Goal: Information Seeking & Learning: Learn about a topic

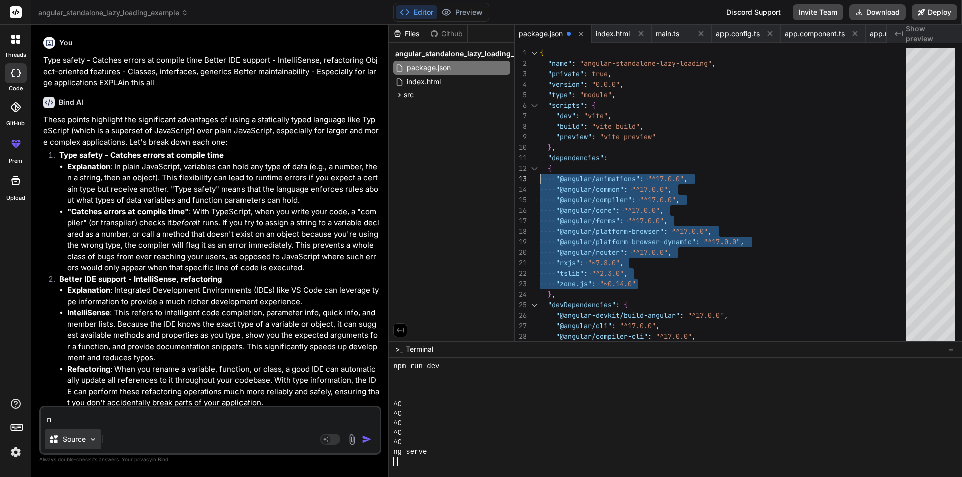
scroll to position [267, 0]
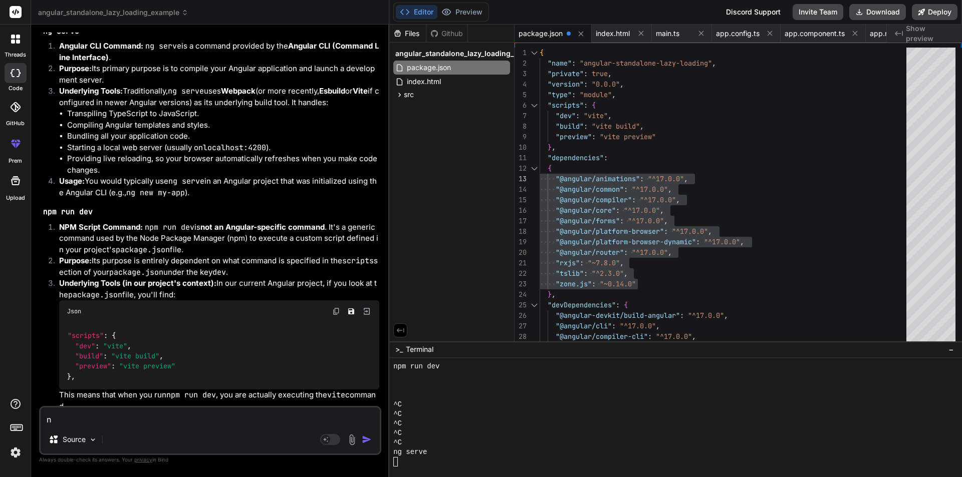
drag, startPoint x: 67, startPoint y: 423, endPoint x: 18, endPoint y: 428, distance: 49.4
click at [18, 428] on div "threads code GitHub prem Upload angular_standalone_lazy_loading_example Created…" at bounding box center [481, 238] width 962 height 477
type textarea "x"
type textarea "a"
type textarea "x"
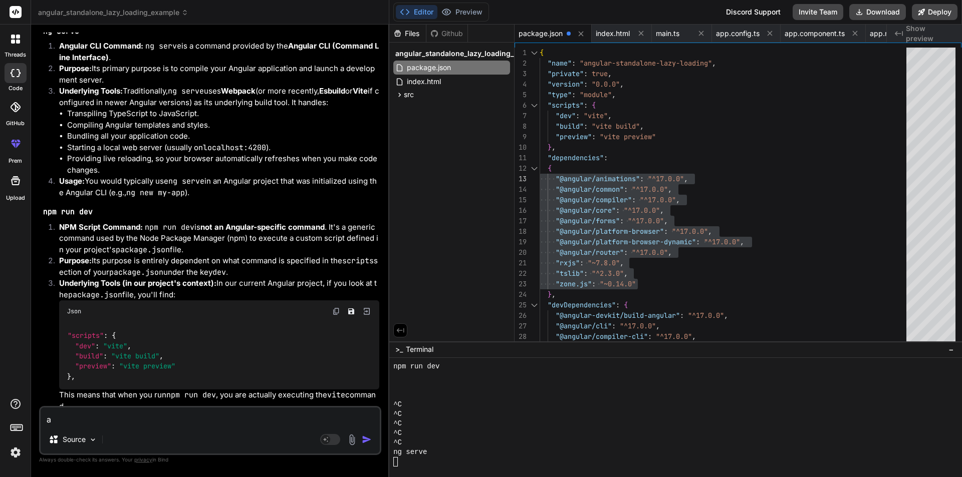
type textarea "an"
type textarea "x"
type textarea "ang"
type textarea "x"
type textarea "angu"
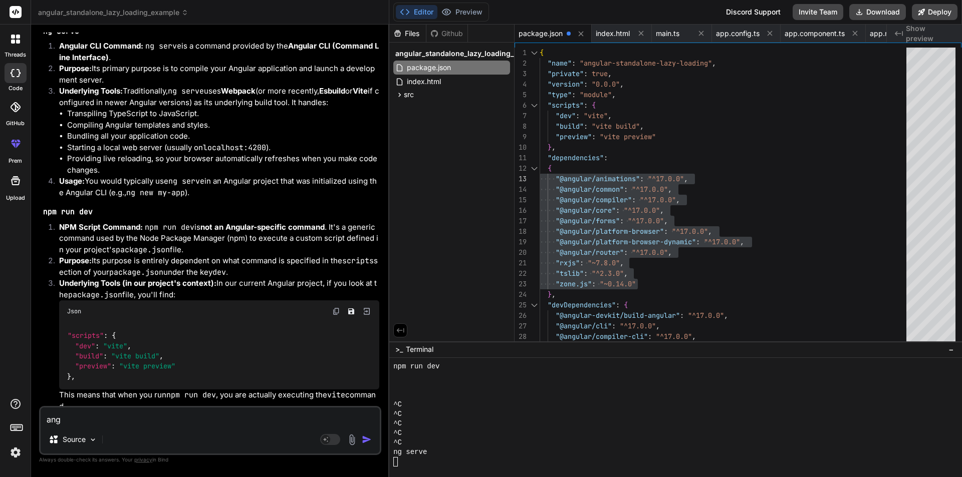
type textarea "x"
type textarea "angul"
type textarea "x"
type textarea "angula"
type textarea "x"
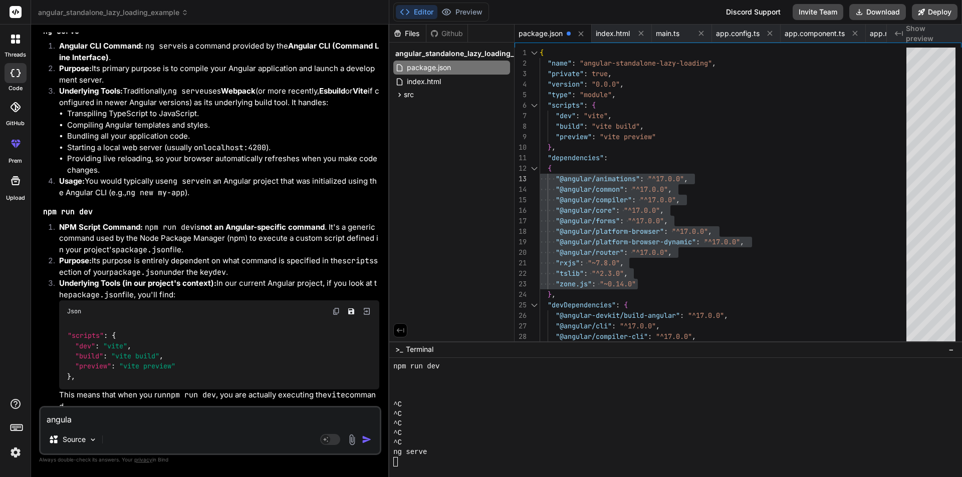
type textarea "angular"
type textarea "x"
type textarea "angular"
type textarea "x"
type textarea "angular 2"
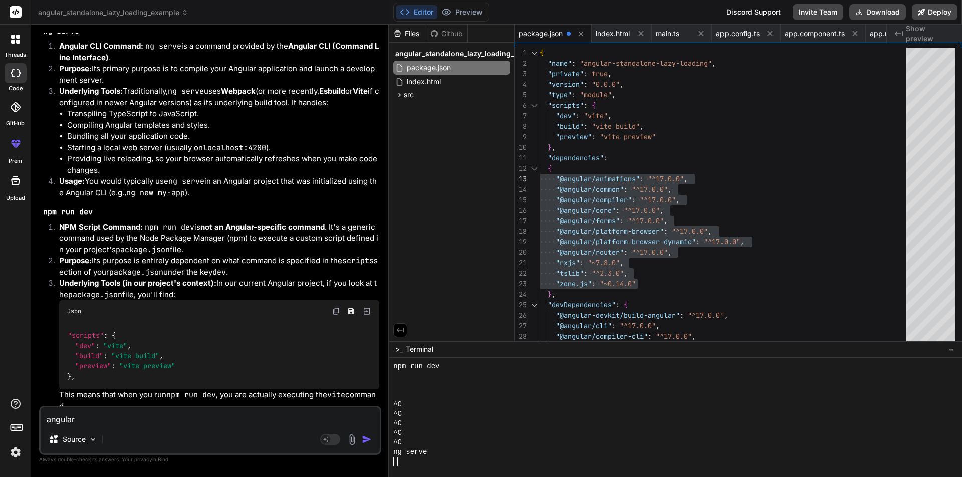
type textarea "x"
type textarea "angular 20"
type textarea "x"
type textarea "angular 20"
type textarea "x"
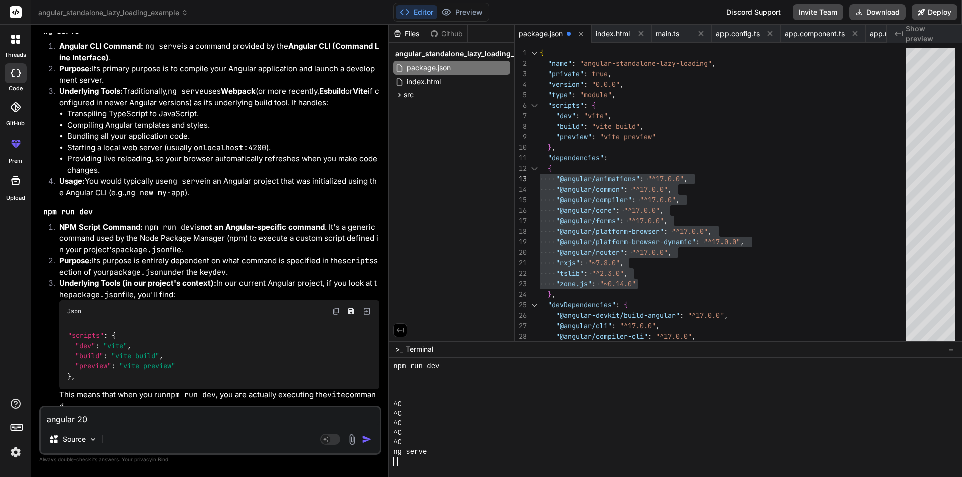
type textarea "angular 20 c"
type textarea "x"
type textarea "angular 20 co"
type textarea "x"
type textarea "angular 20 cor"
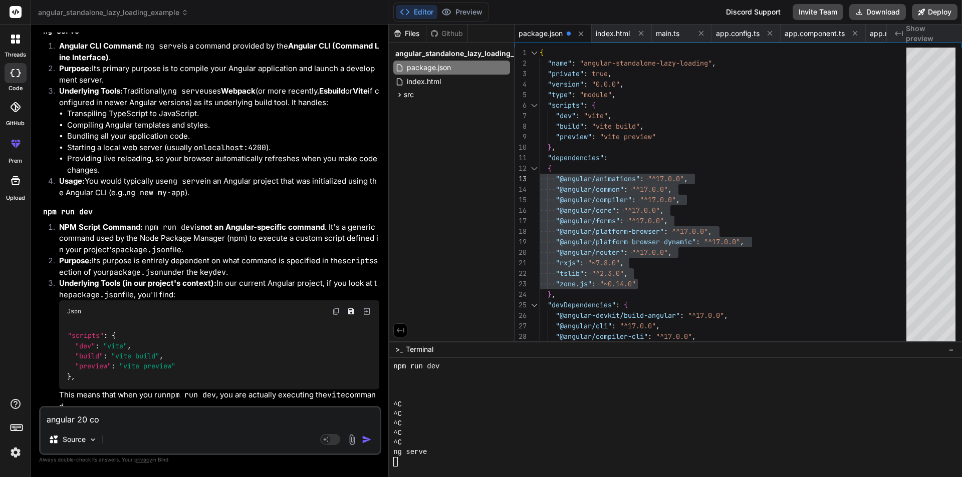
type textarea "x"
type textarea "angular 20 core"
type textarea "x"
type textarea "angular 20 core"
type textarea "x"
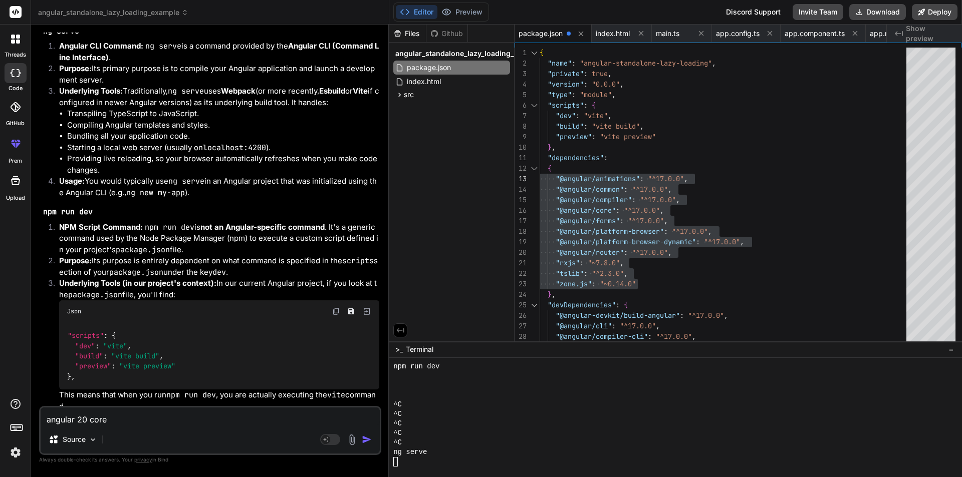
type textarea "angular 20 core c"
type textarea "x"
type textarea "angular 20 core co"
type textarea "x"
type textarea "angular 20 core con"
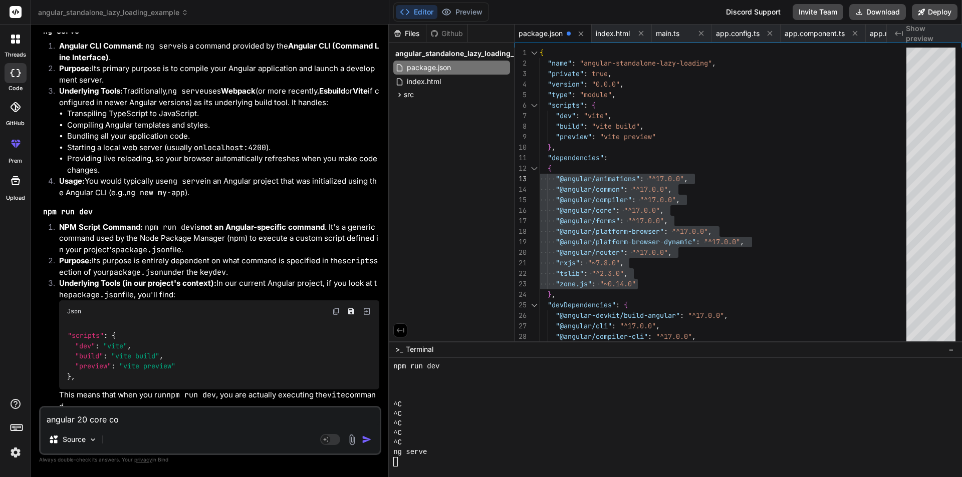
type textarea "x"
type textarea "angular 20 core conc"
type textarea "x"
type textarea "angular 20 core conce"
type textarea "x"
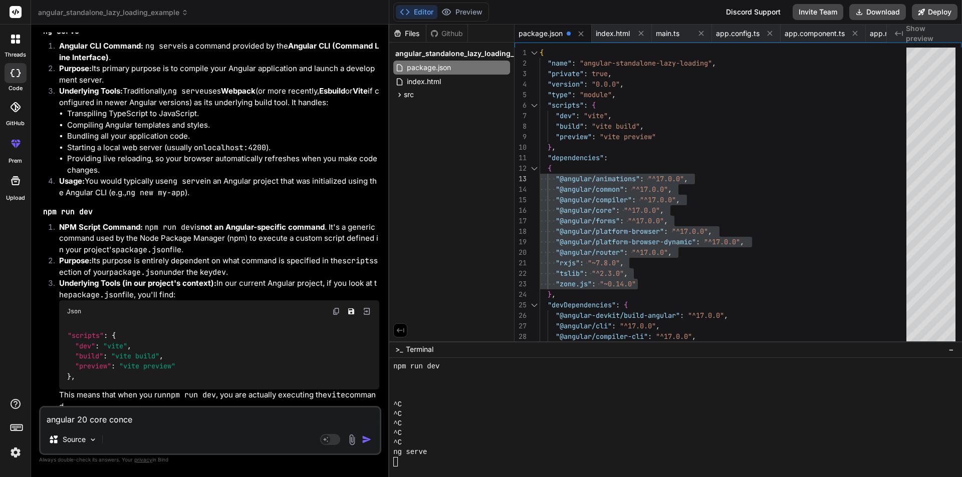
type textarea "angular 20 core concep"
type textarea "x"
type textarea "angular 20 core concept"
type textarea "x"
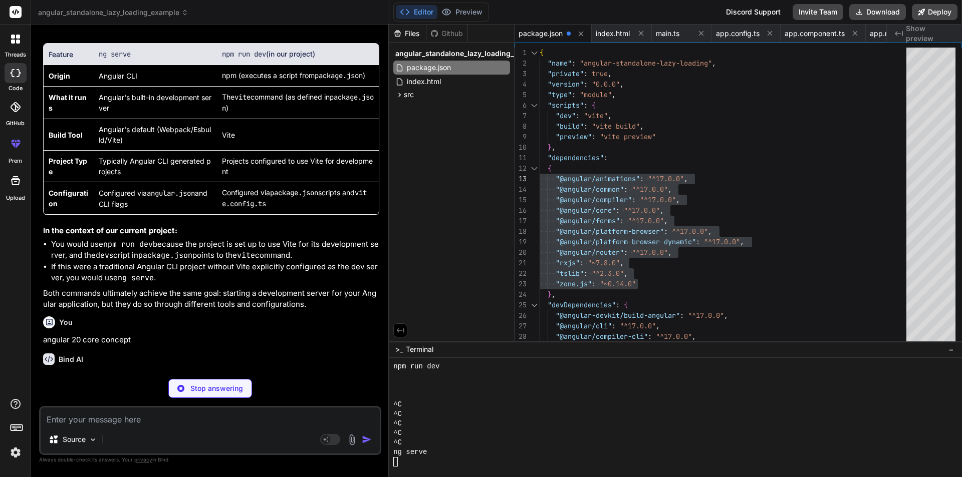
scroll to position [24429, 0]
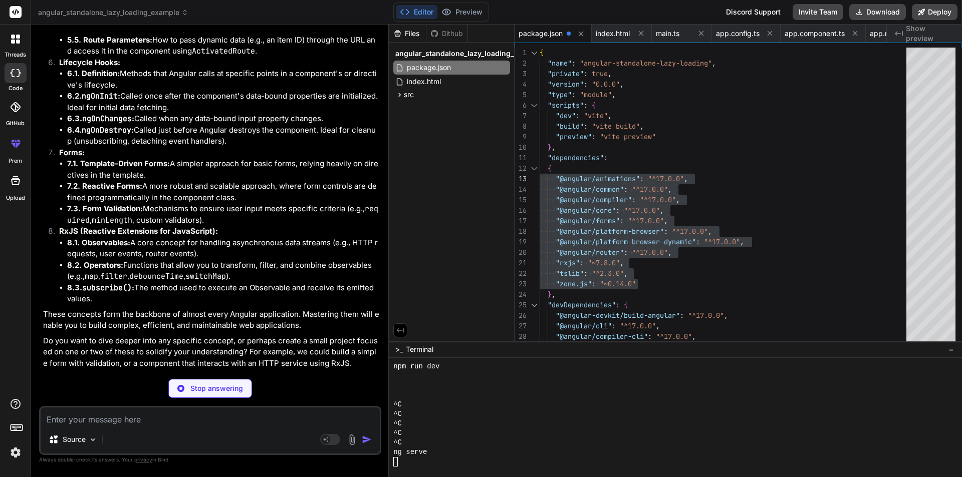
type textarea "x"
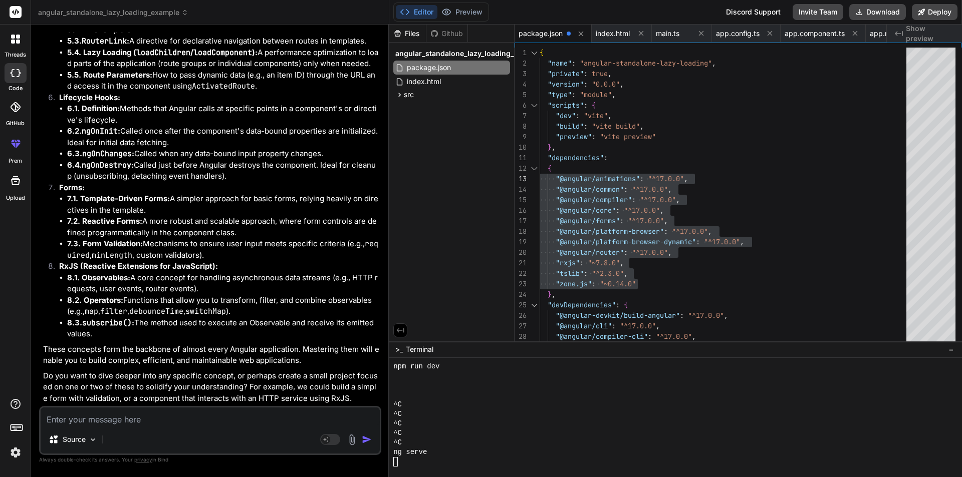
scroll to position [25080, 0]
drag, startPoint x: 162, startPoint y: 284, endPoint x: 77, endPoint y: 286, distance: 84.7
click at [77, 12] on strong "5.1. Routes Configuration:" at bounding box center [113, 8] width 92 height 10
copy strong ". Routes Configuration:"
click at [191, 36] on li "5.2. RouterOutlet : A directive that marks where routed components should be di…" at bounding box center [223, 24] width 312 height 23
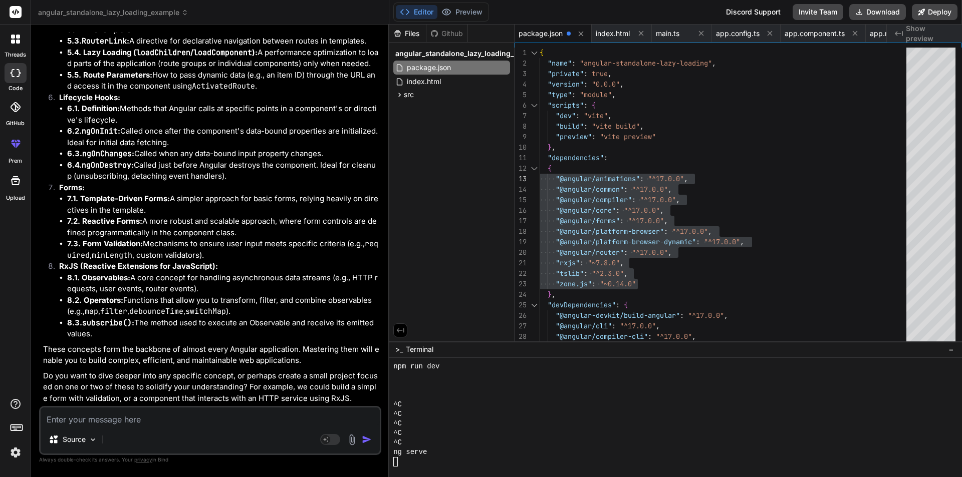
scroll to position [24980, 0]
drag, startPoint x: 164, startPoint y: 159, endPoint x: 83, endPoint y: 162, distance: 80.7
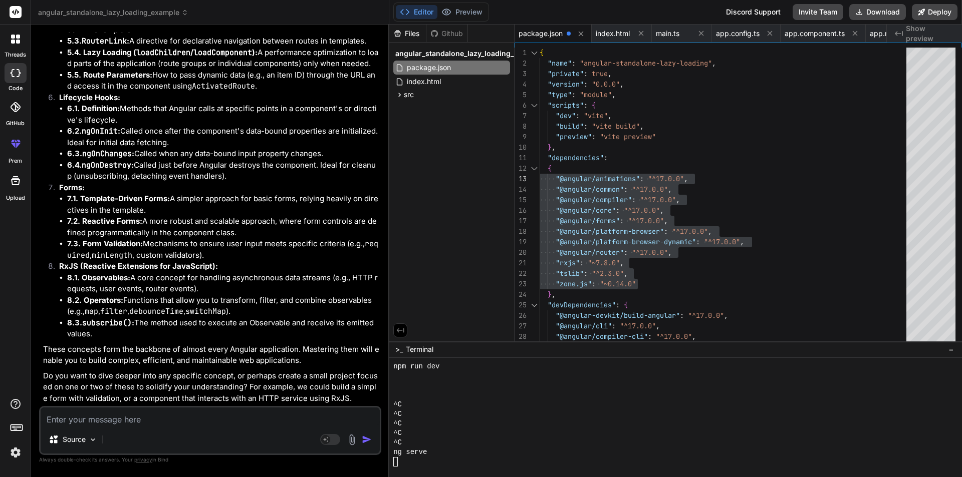
copy strong "Component Directives"
